Goal: Check status: Check status

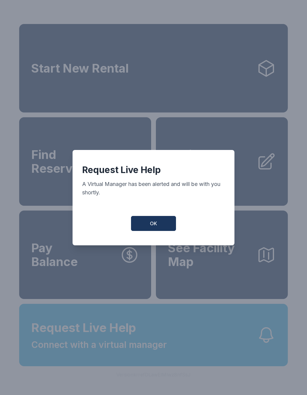
scroll to position [15, 0]
click at [143, 222] on button "OK" at bounding box center [153, 223] width 45 height 15
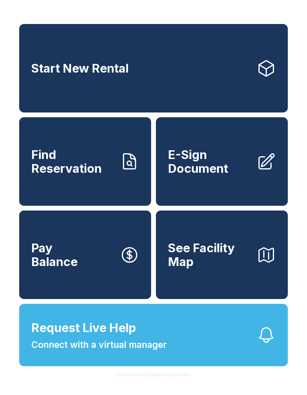
click at [148, 343] on span "Connect with a virtual manager" at bounding box center [99, 345] width 136 height 14
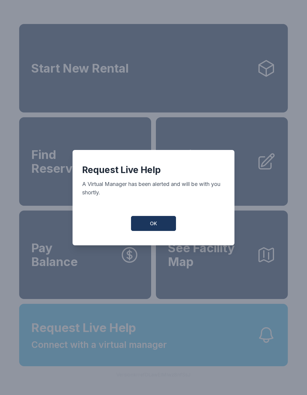
click at [155, 225] on span "OK" at bounding box center [153, 223] width 7 height 7
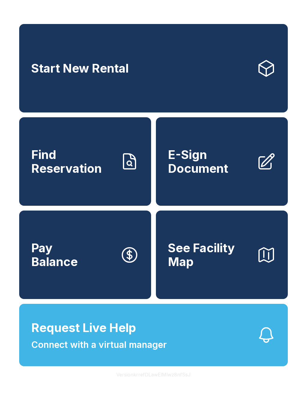
click at [65, 265] on span "Pay Balance" at bounding box center [54, 254] width 47 height 27
click at [160, 55] on link "Start New Rental" at bounding box center [153, 68] width 269 height 89
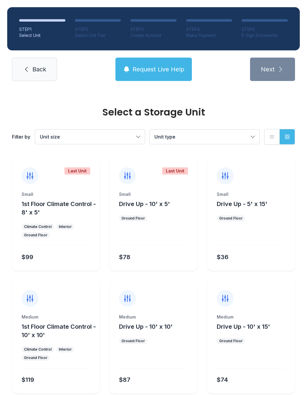
click at [34, 66] on span "Back" at bounding box center [39, 69] width 14 height 8
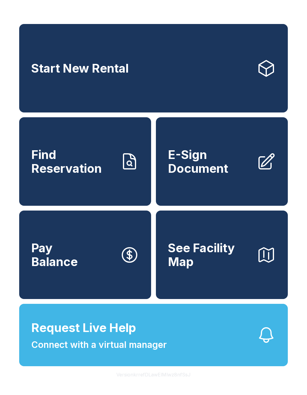
click at [83, 172] on span "Find Reservation" at bounding box center [73, 161] width 84 height 27
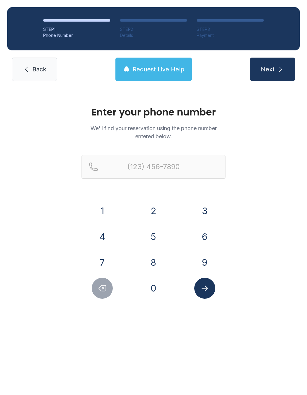
click at [156, 237] on button "5" at bounding box center [153, 236] width 21 height 21
click at [158, 296] on button "0" at bounding box center [153, 288] width 21 height 21
click at [106, 212] on button "1" at bounding box center [102, 211] width 21 height 21
click at [155, 265] on button "8" at bounding box center [153, 262] width 21 height 21
click at [156, 290] on button "0" at bounding box center [153, 288] width 21 height 21
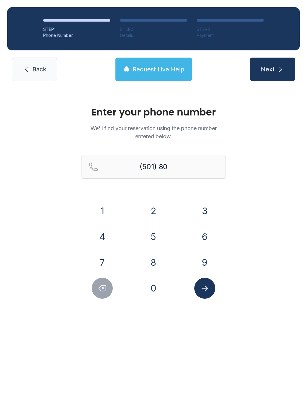
click at [108, 236] on button "4" at bounding box center [102, 236] width 21 height 21
click at [151, 214] on button "2" at bounding box center [153, 211] width 21 height 21
click at [104, 269] on button "7" at bounding box center [102, 262] width 21 height 21
click at [203, 234] on button "6" at bounding box center [205, 236] width 21 height 21
click at [107, 265] on button "7" at bounding box center [102, 262] width 21 height 21
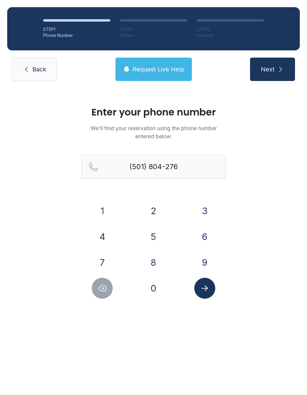
type input "[PHONE_NUMBER]"
click at [212, 289] on button "Submit lookup form" at bounding box center [205, 288] width 21 height 21
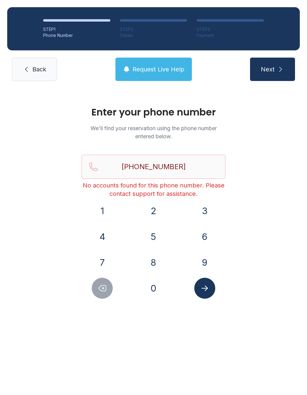
click at [205, 289] on icon "Submit lookup form" at bounding box center [205, 288] width 9 height 9
click at [161, 71] on span "Request Live Help" at bounding box center [159, 69] width 52 height 8
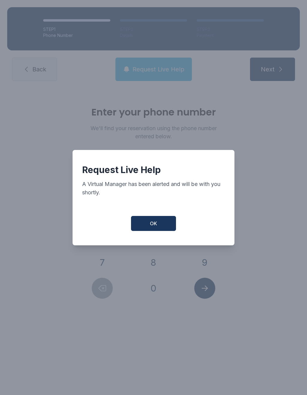
click at [158, 229] on button "OK" at bounding box center [153, 223] width 45 height 15
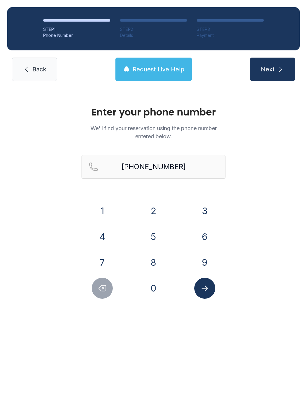
click at [271, 68] on span "Next" at bounding box center [268, 69] width 14 height 8
